Goal: Task Accomplishment & Management: Use online tool/utility

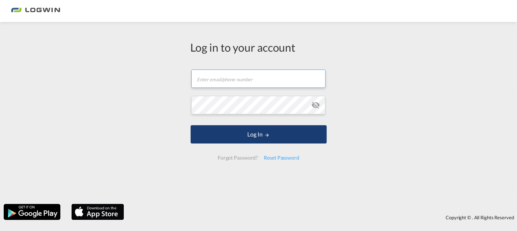
type input "[PERSON_NAME][EMAIL_ADDRESS][DOMAIN_NAME]"
click at [236, 129] on button "Log In" at bounding box center [259, 134] width 136 height 18
